Goal: Transaction & Acquisition: Purchase product/service

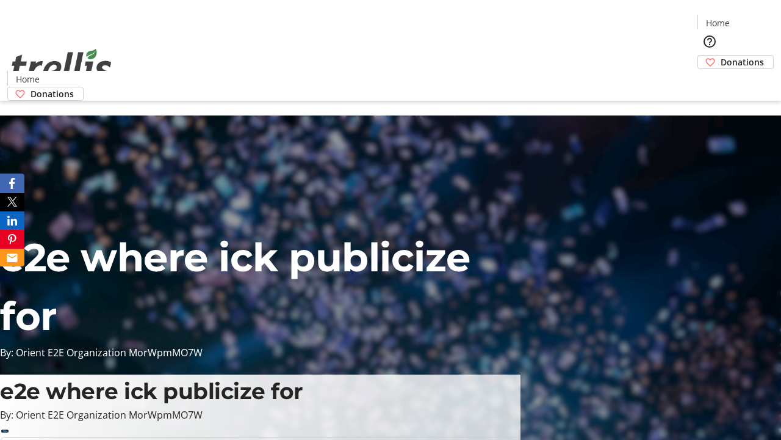
click at [721, 56] on span "Donations" at bounding box center [742, 62] width 43 height 13
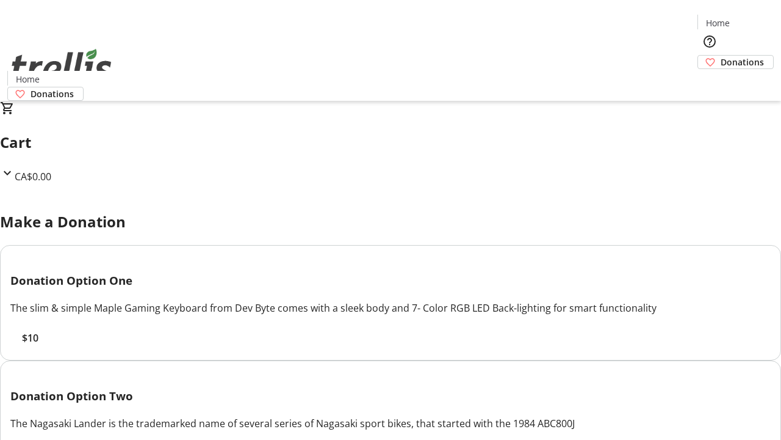
click at [38, 345] on span "$10" at bounding box center [30, 337] width 16 height 15
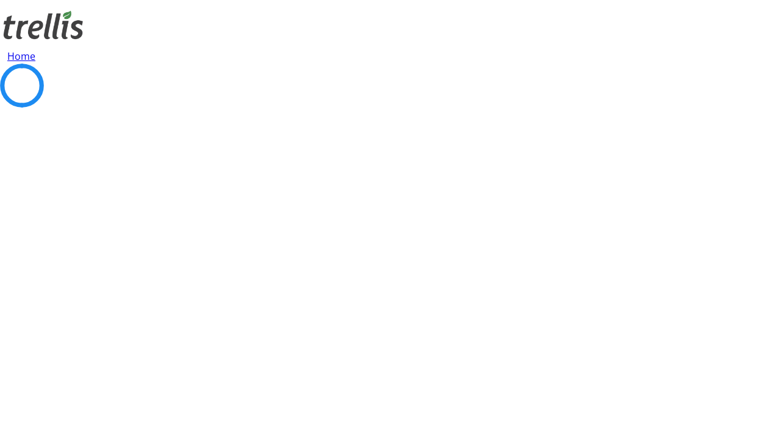
select select "CA"
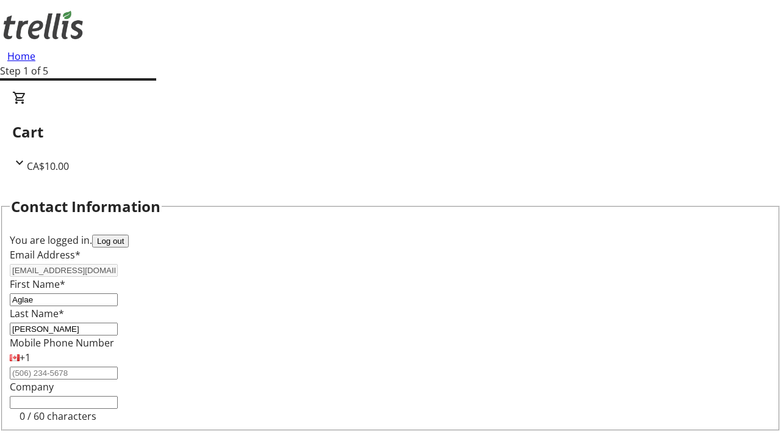
type input "[STREET_ADDRESS][PERSON_NAME]"
type input "Kelowna"
select select "BC"
type input "Kelowna"
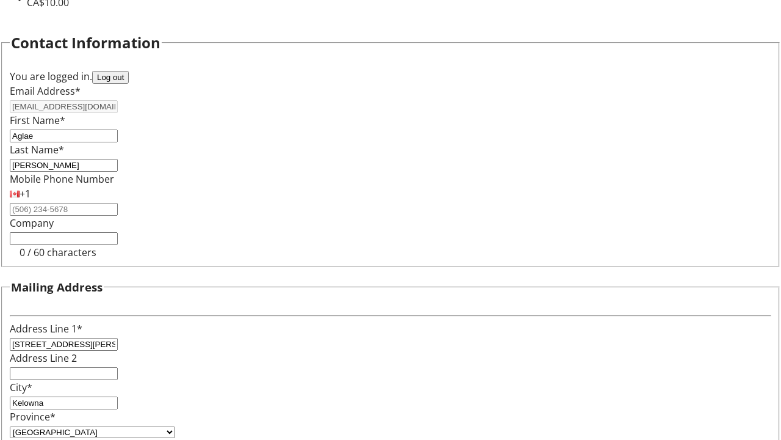
type input "V1Y 0C2"
